Goal: Transaction & Acquisition: Book appointment/travel/reservation

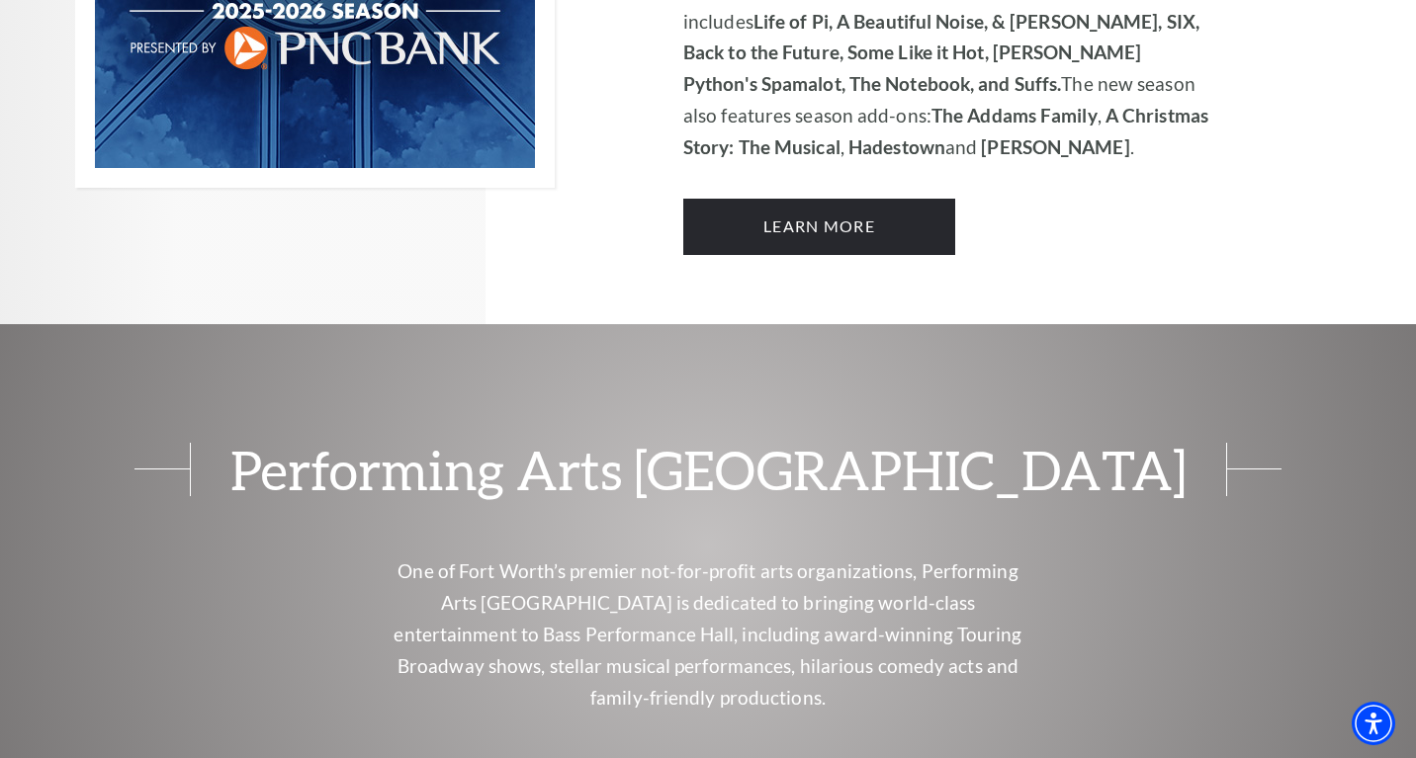
scroll to position [1672, 0]
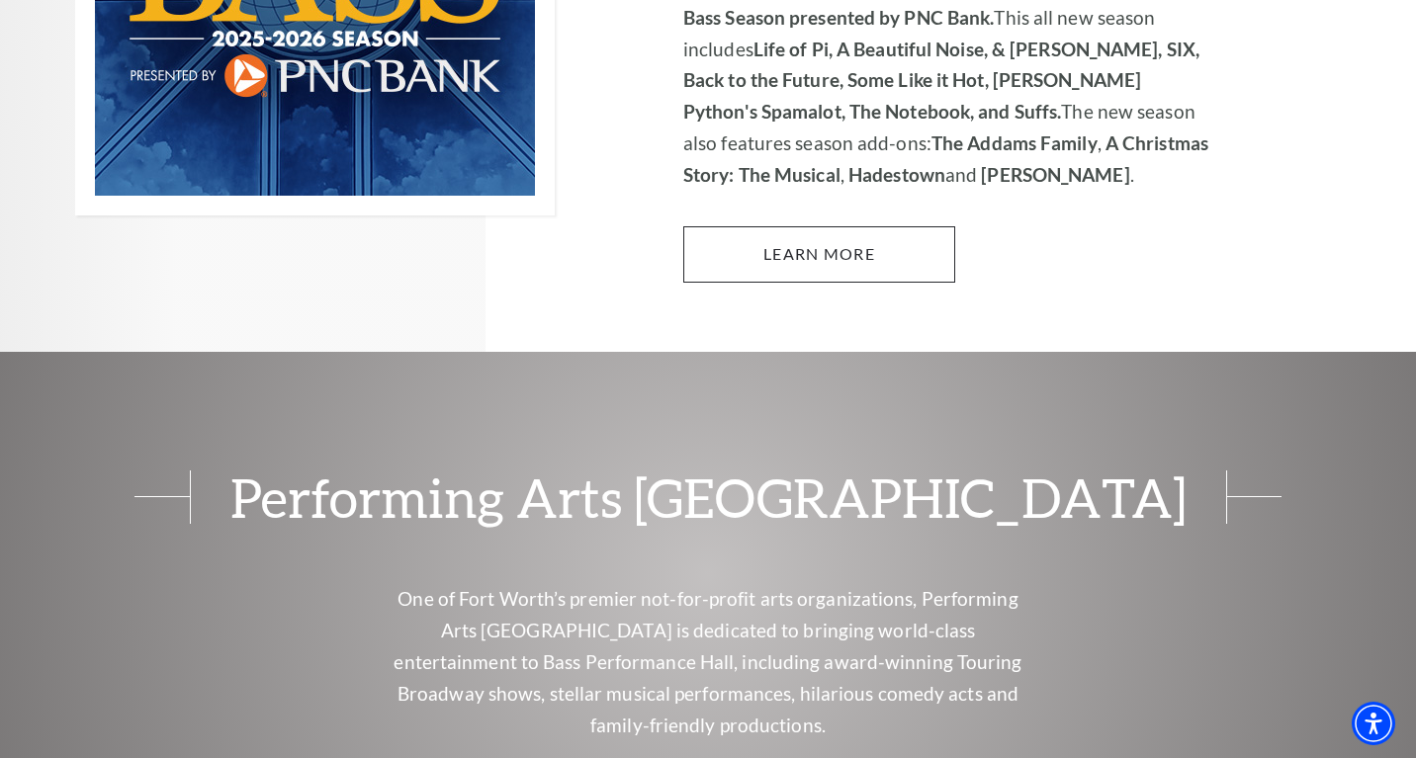
click at [832, 227] on link "Learn More" at bounding box center [819, 253] width 272 height 55
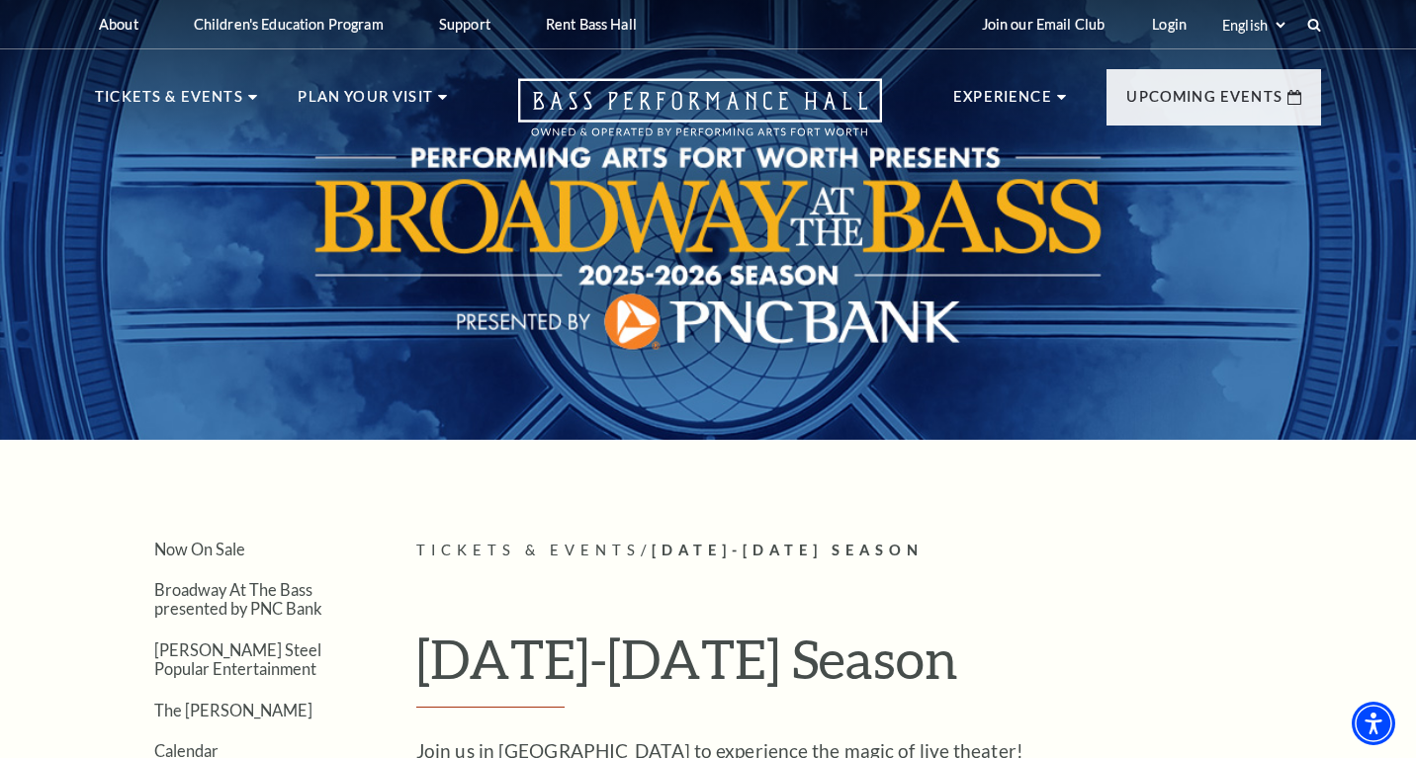
click at [832, 227] on div at bounding box center [708, 213] width 1416 height 451
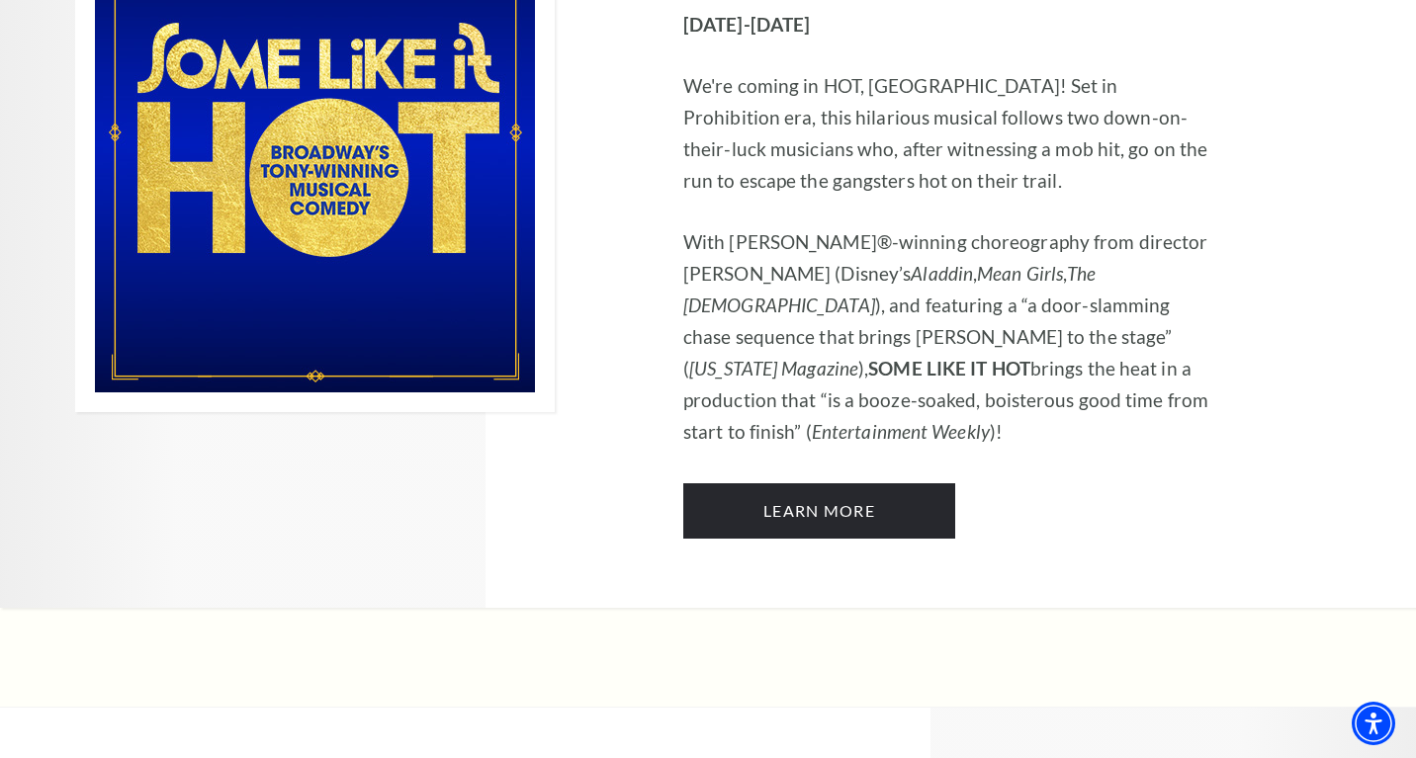
scroll to position [9855, 0]
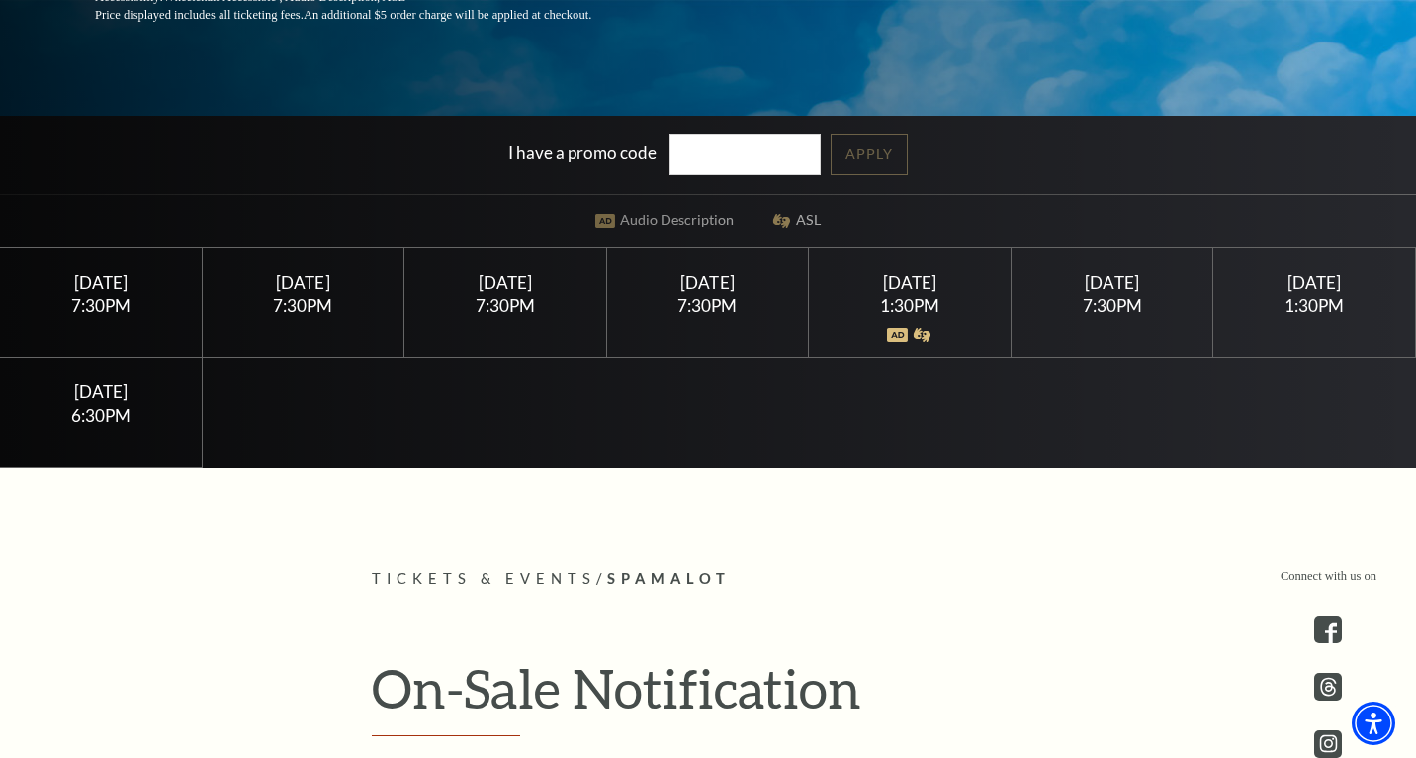
scroll to position [490, 0]
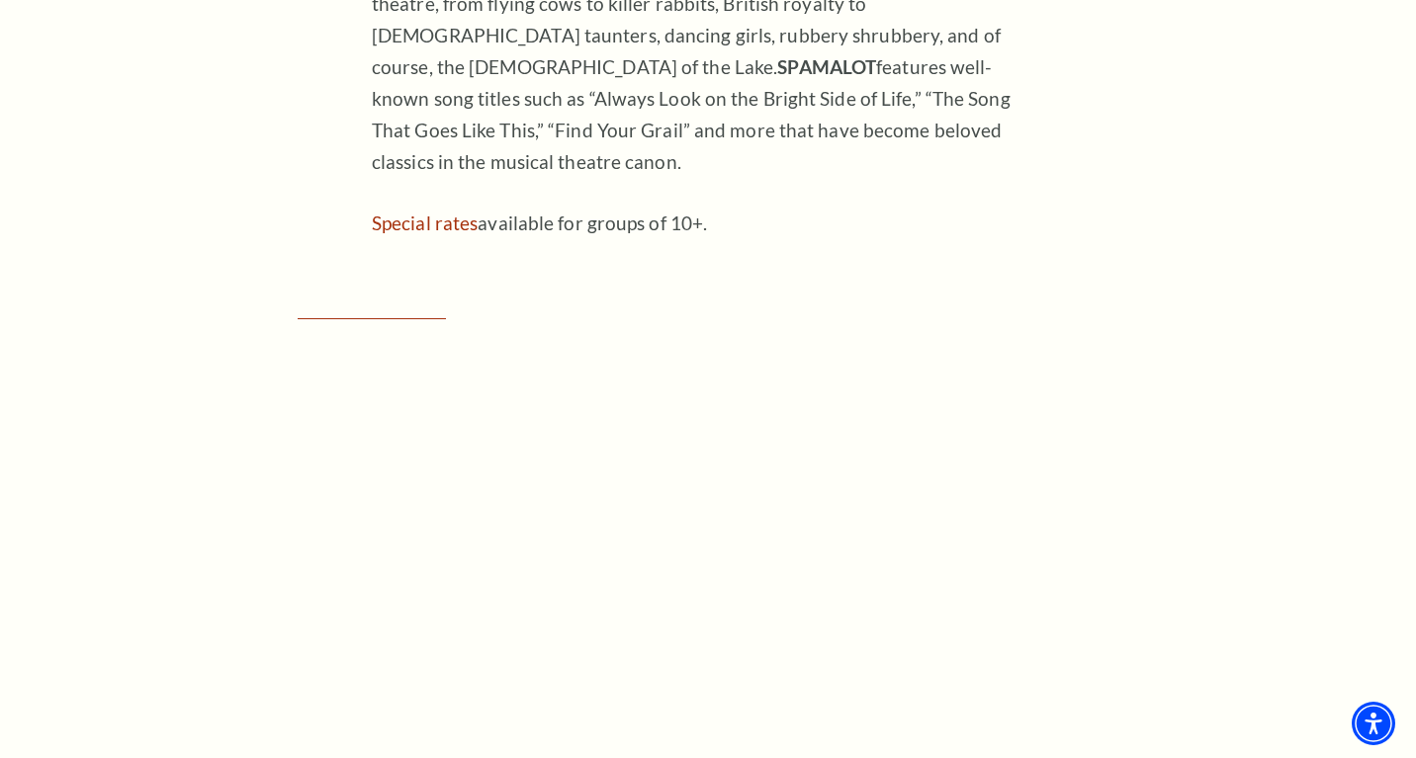
scroll to position [2375, 0]
